Goal: Task Accomplishment & Management: Manage account settings

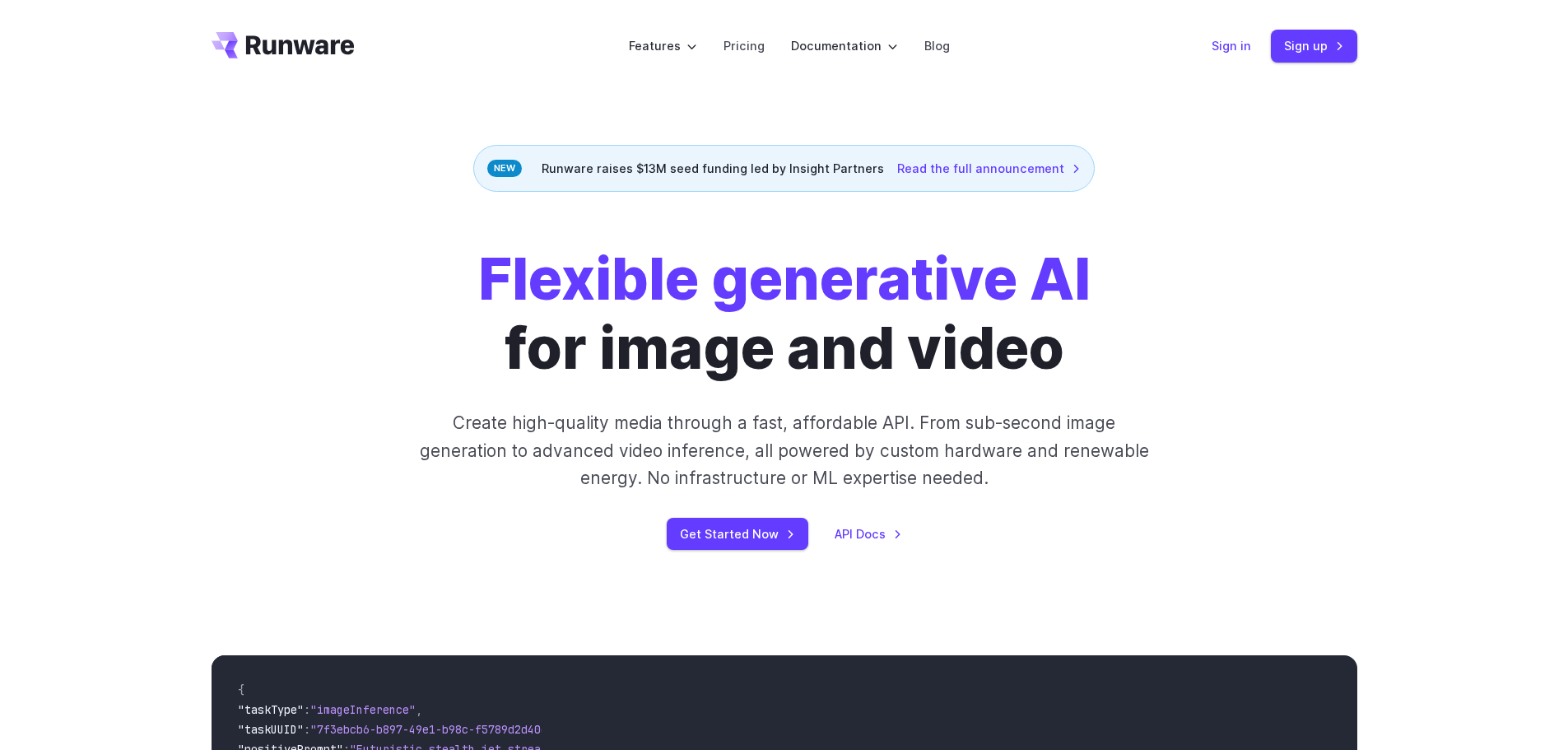
click at [1235, 50] on link "Sign in" at bounding box center [1231, 45] width 39 height 19
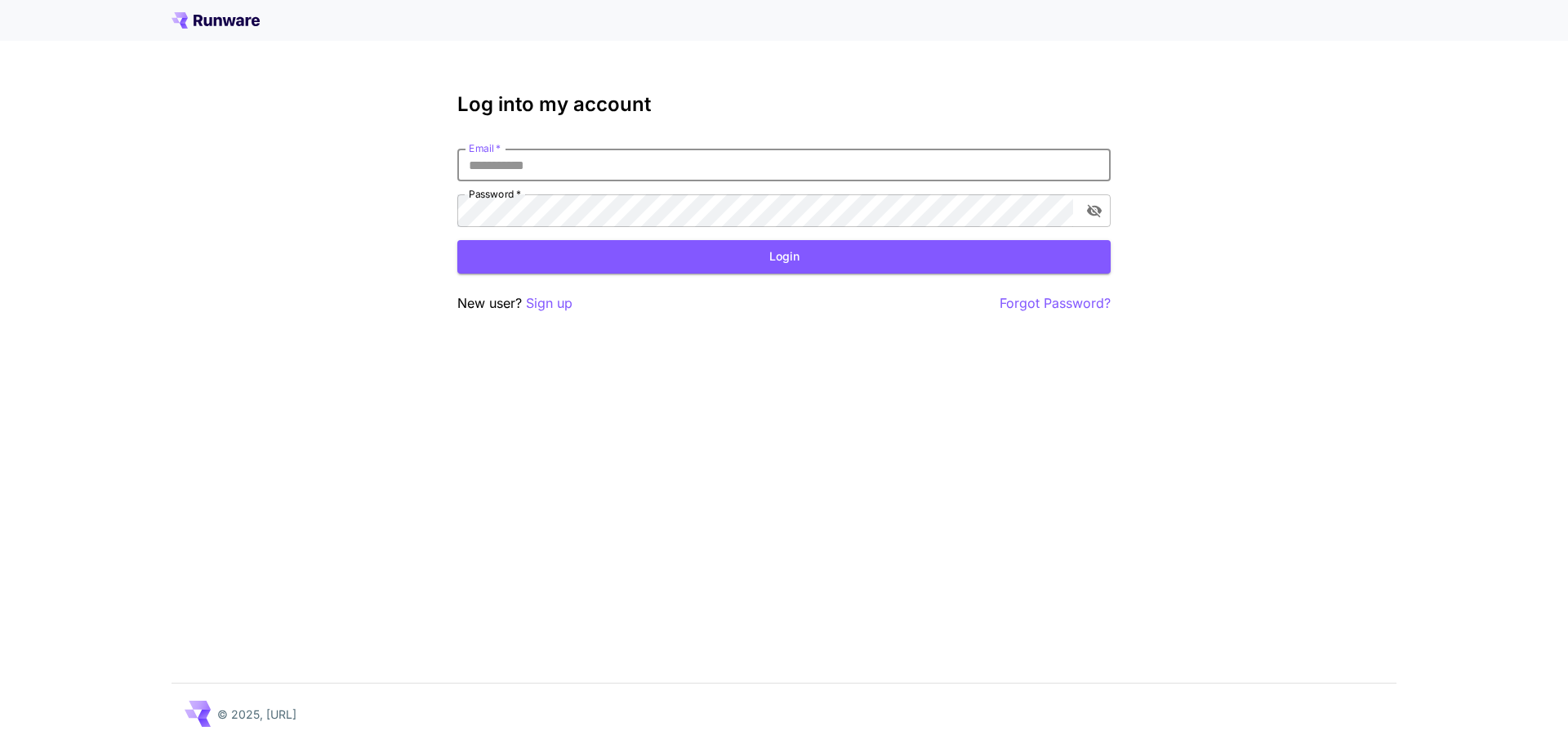
click at [585, 155] on input "Email   *" at bounding box center [784, 165] width 654 height 33
type input "**********"
click button "Login" at bounding box center [784, 257] width 654 height 34
